Goal: Task Accomplishment & Management: Manage account settings

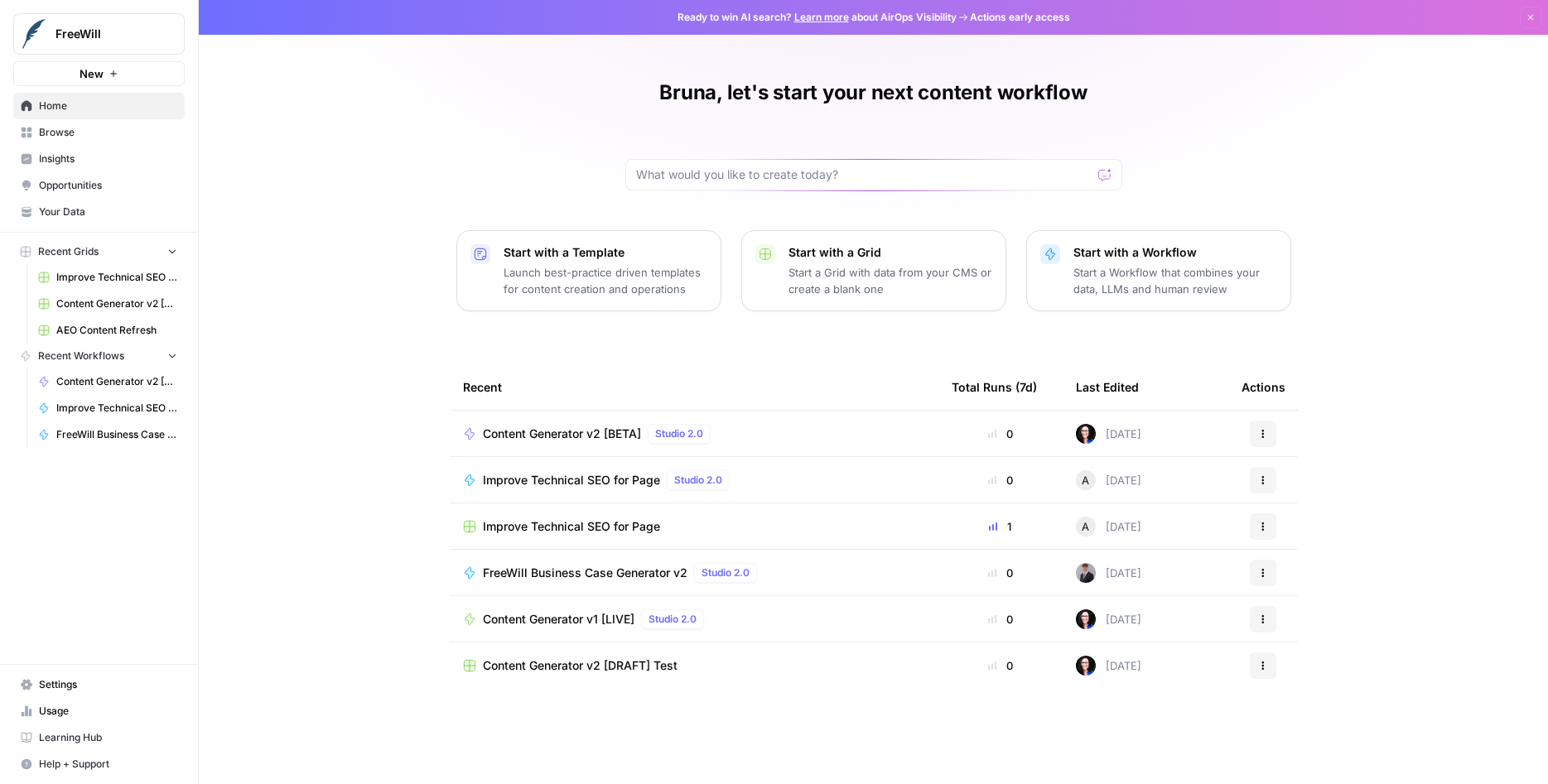
click at [79, 686] on span "Settings" at bounding box center [108, 685] width 138 height 15
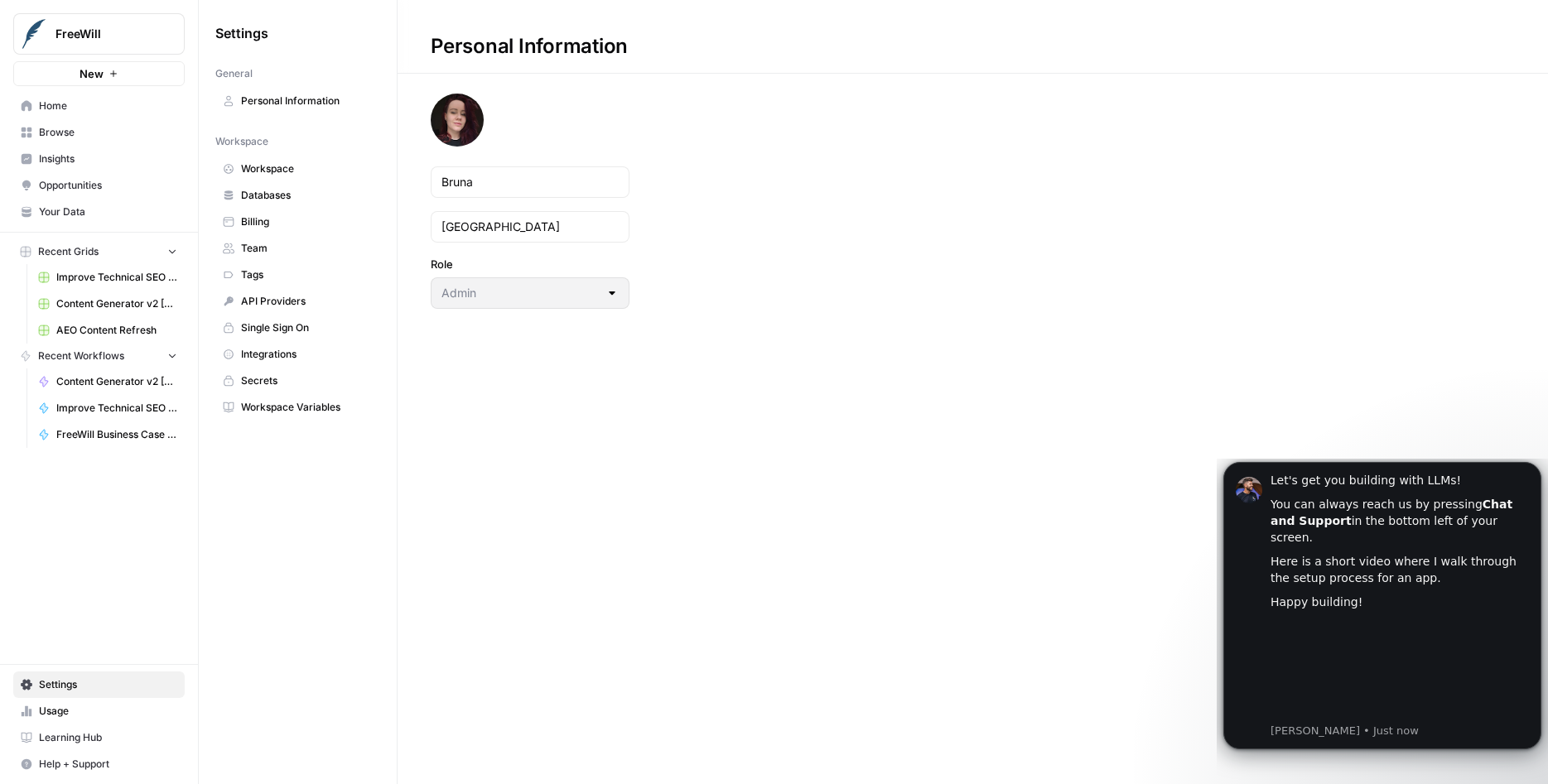
click at [264, 174] on span "Workspace" at bounding box center [307, 169] width 132 height 15
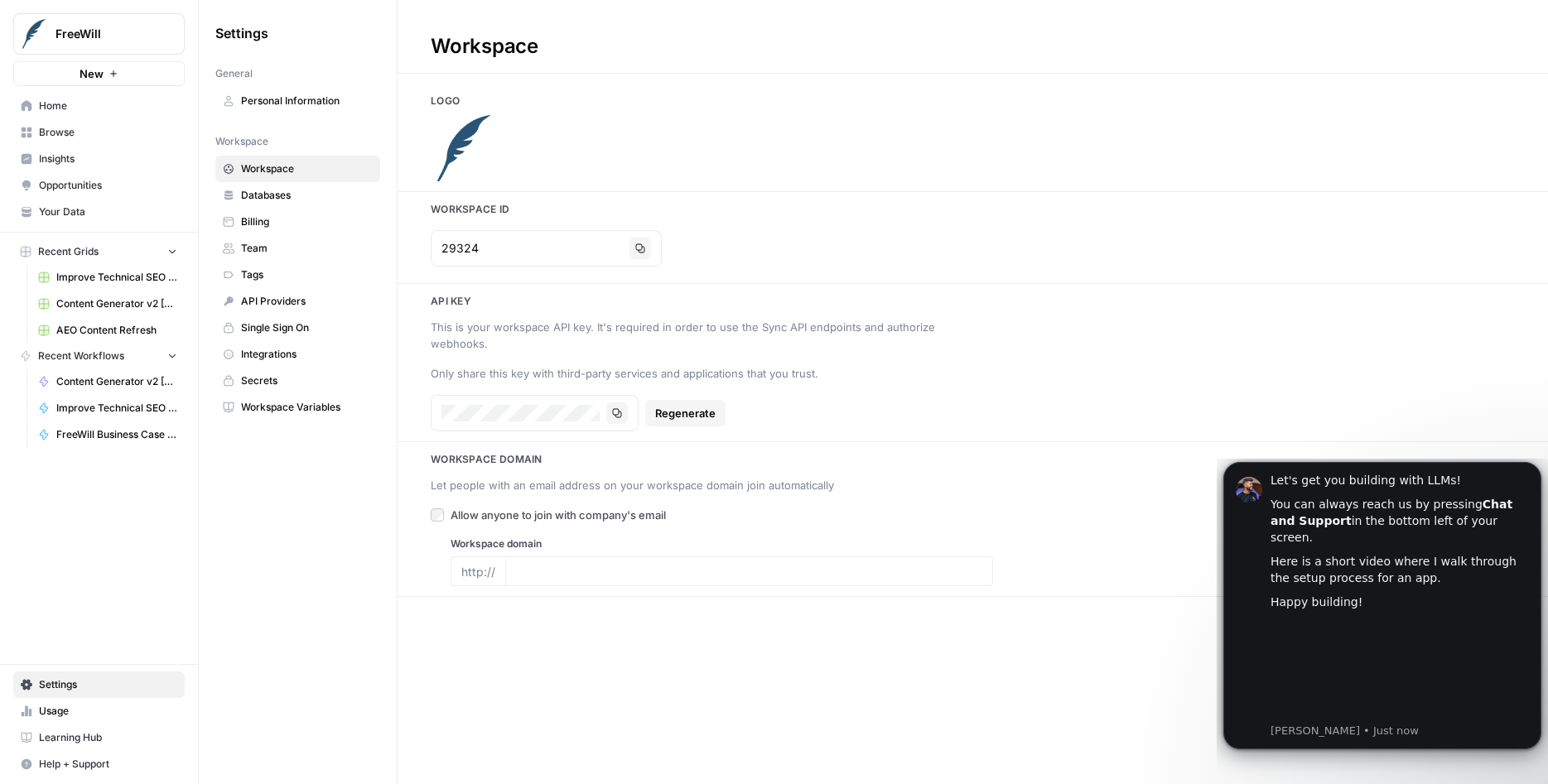
type input "freewill.com"
click at [269, 195] on span "Databases" at bounding box center [307, 195] width 132 height 15
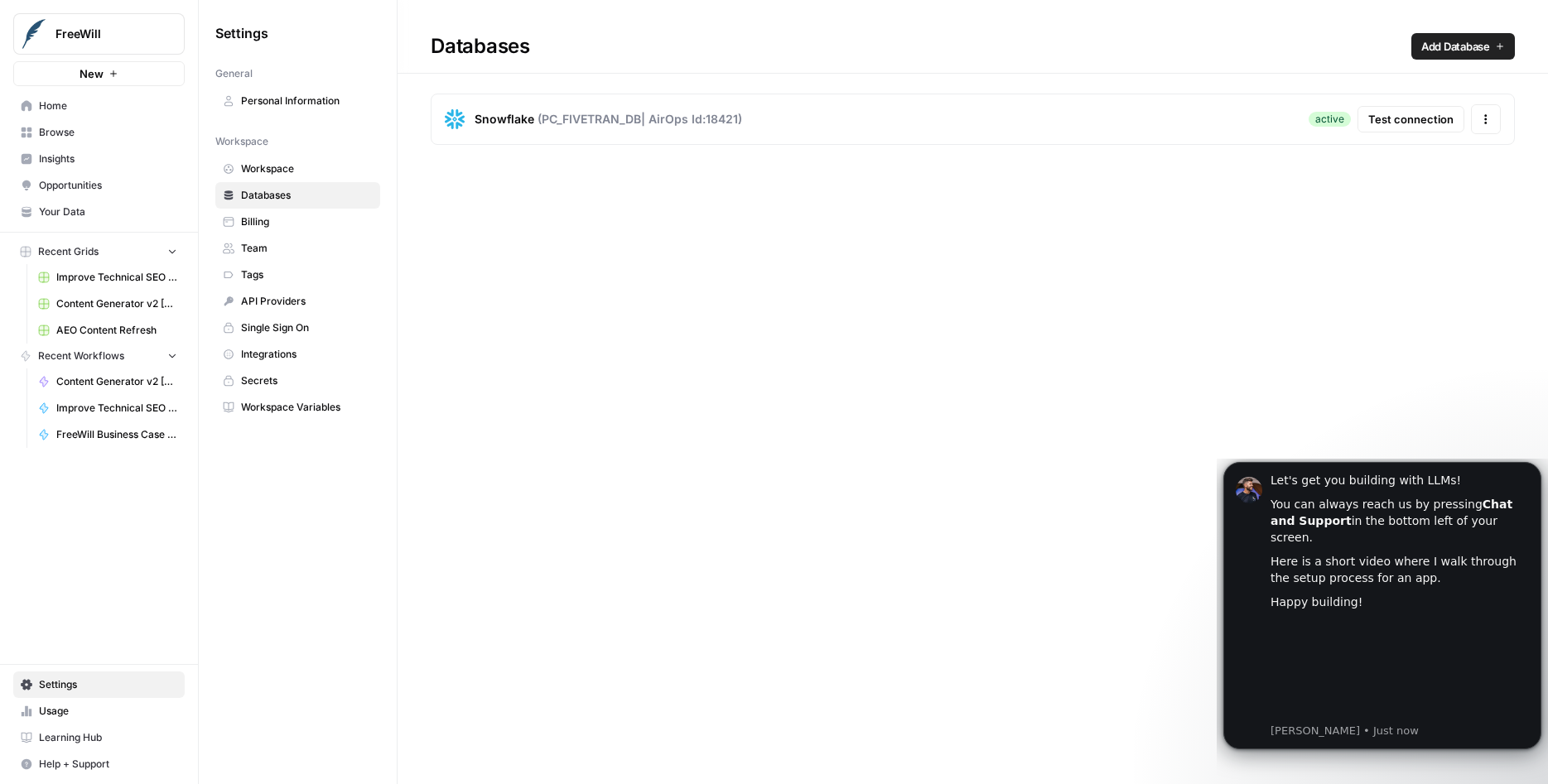
click at [291, 224] on span "Billing" at bounding box center [307, 222] width 132 height 15
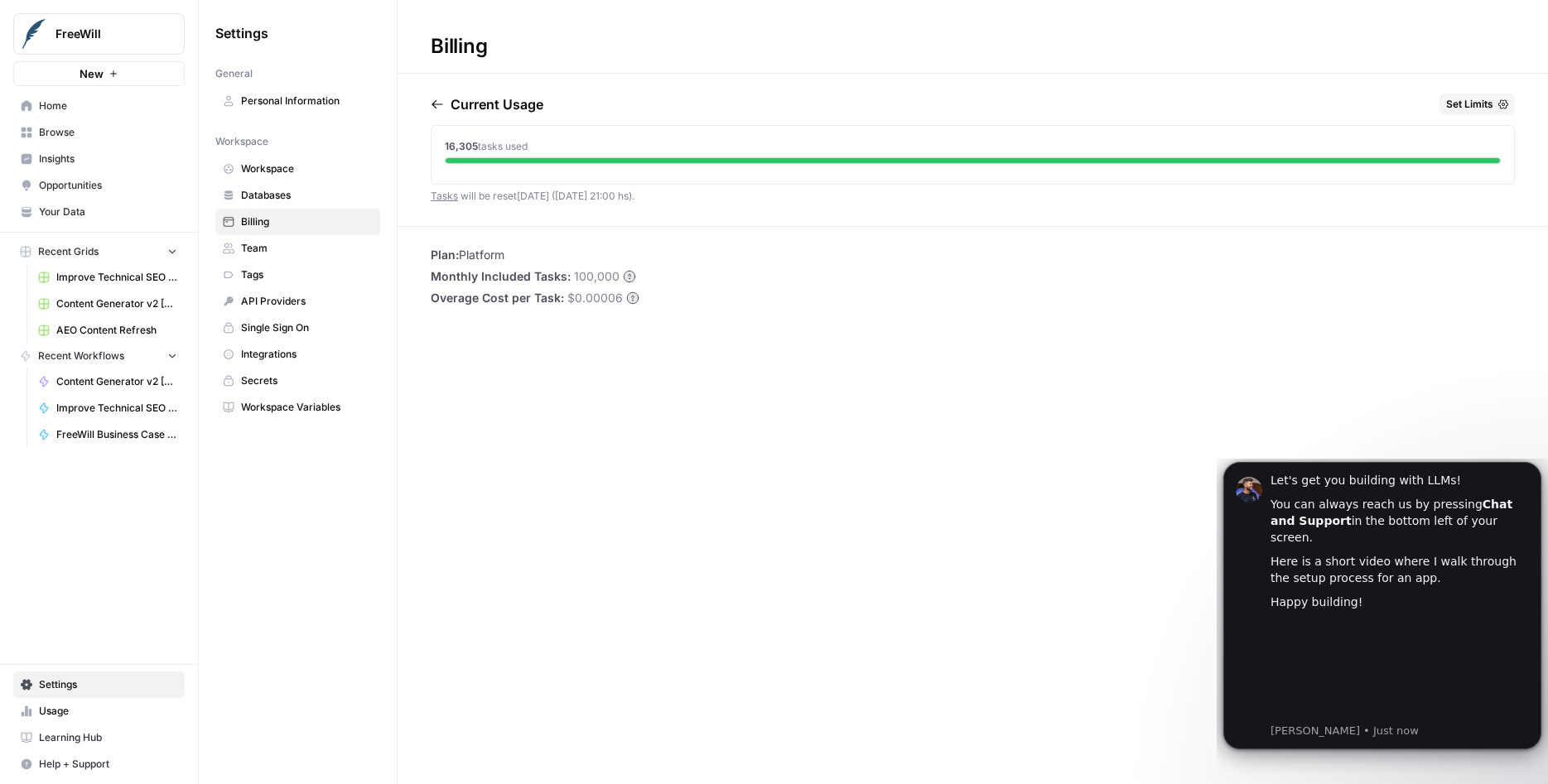
click at [291, 244] on span "Team" at bounding box center [307, 249] width 132 height 15
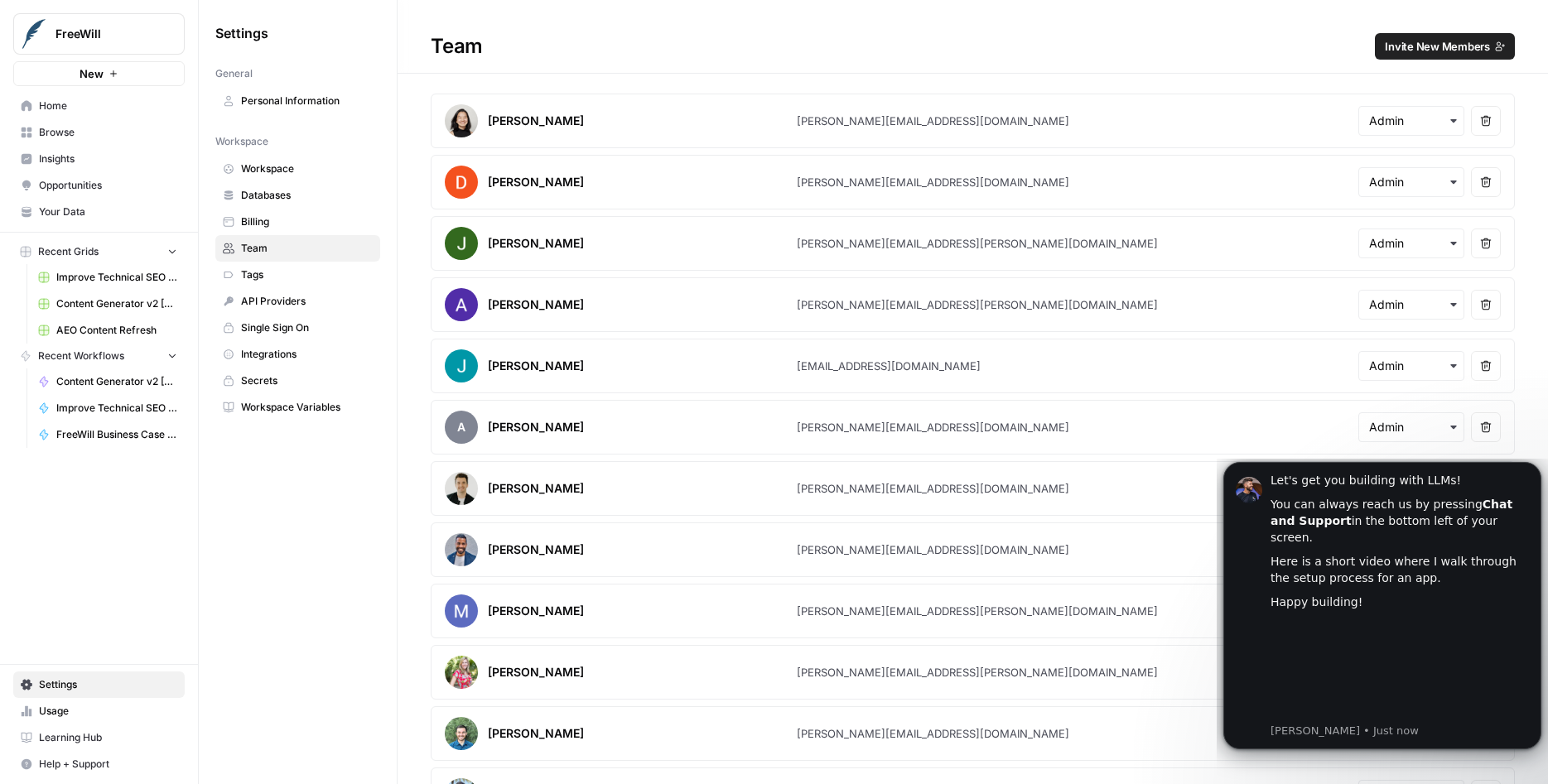
click at [159, 40] on div "FreeWill" at bounding box center [116, 33] width 123 height 16
click at [111, 117] on span "FreeWill" at bounding box center [153, 124] width 204 height 16
